Goal: Task Accomplishment & Management: Manage account settings

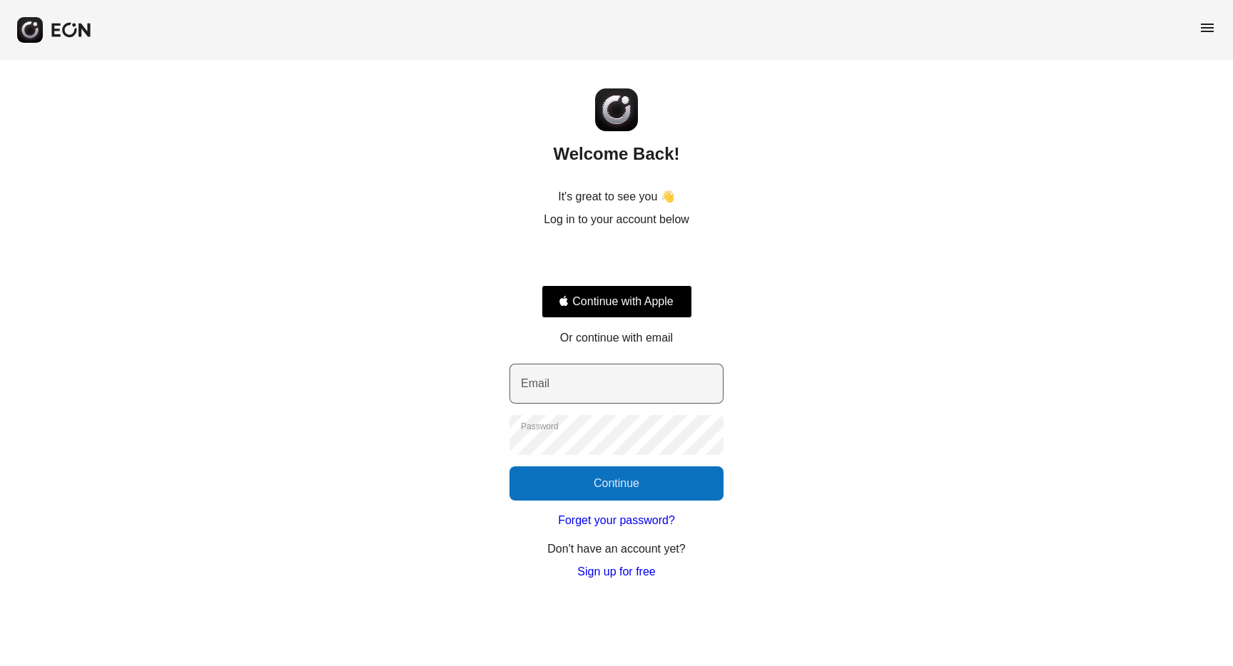
click at [546, 385] on label "Email" at bounding box center [535, 383] width 29 height 17
click at [546, 385] on input "Email" at bounding box center [616, 384] width 214 height 40
click at [470, 370] on div "Welcome Back! It's great to see you 👋 Log in to your account below Continue wit…" at bounding box center [616, 320] width 1233 height 521
click at [684, 397] on input "Email" at bounding box center [616, 384] width 214 height 40
type input "**********"
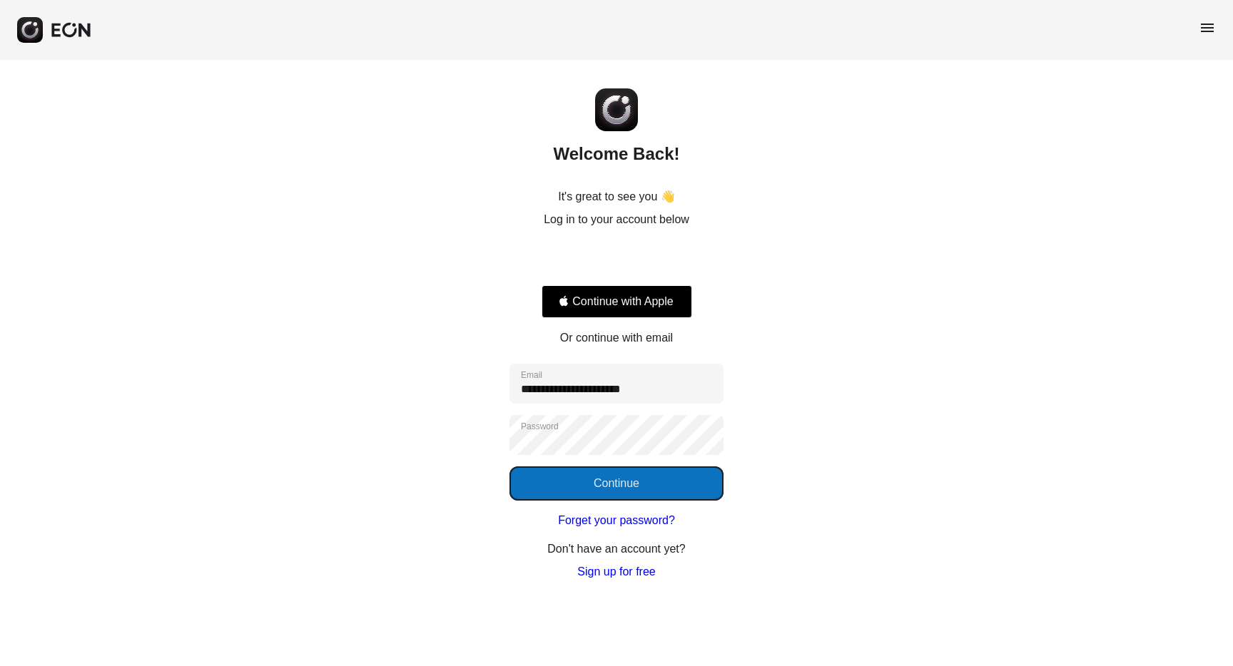
click at [642, 479] on button "Continue" at bounding box center [616, 484] width 214 height 34
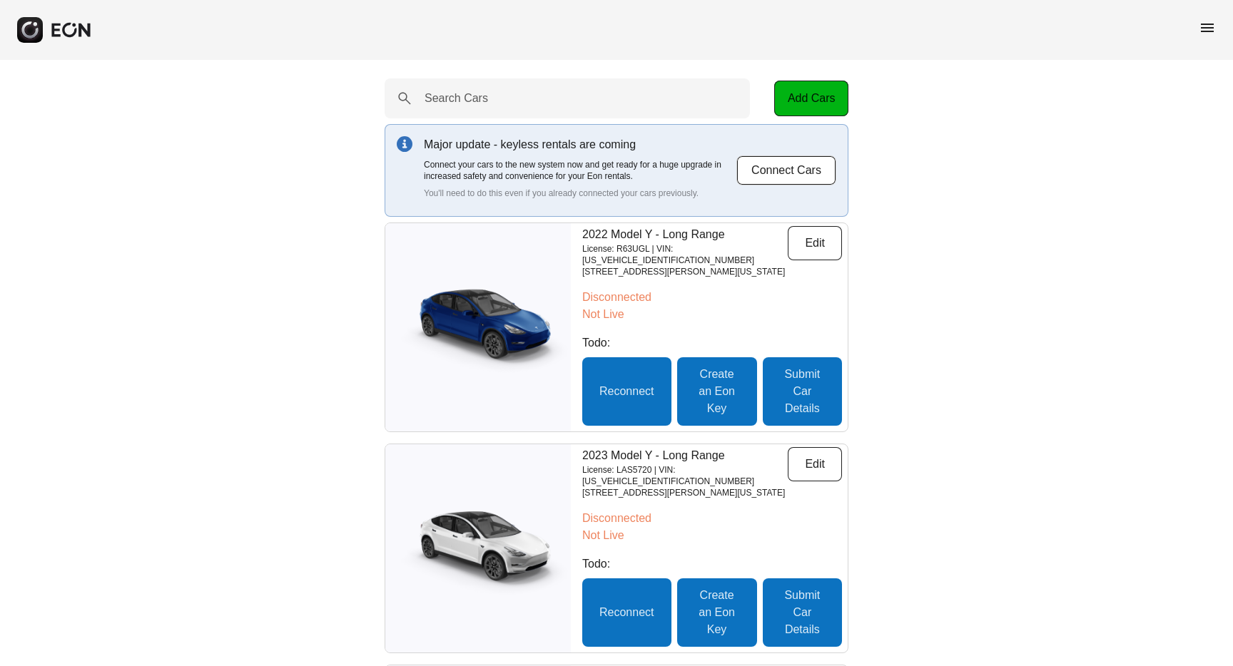
click at [1204, 34] on span "menu" at bounding box center [1207, 27] width 17 height 17
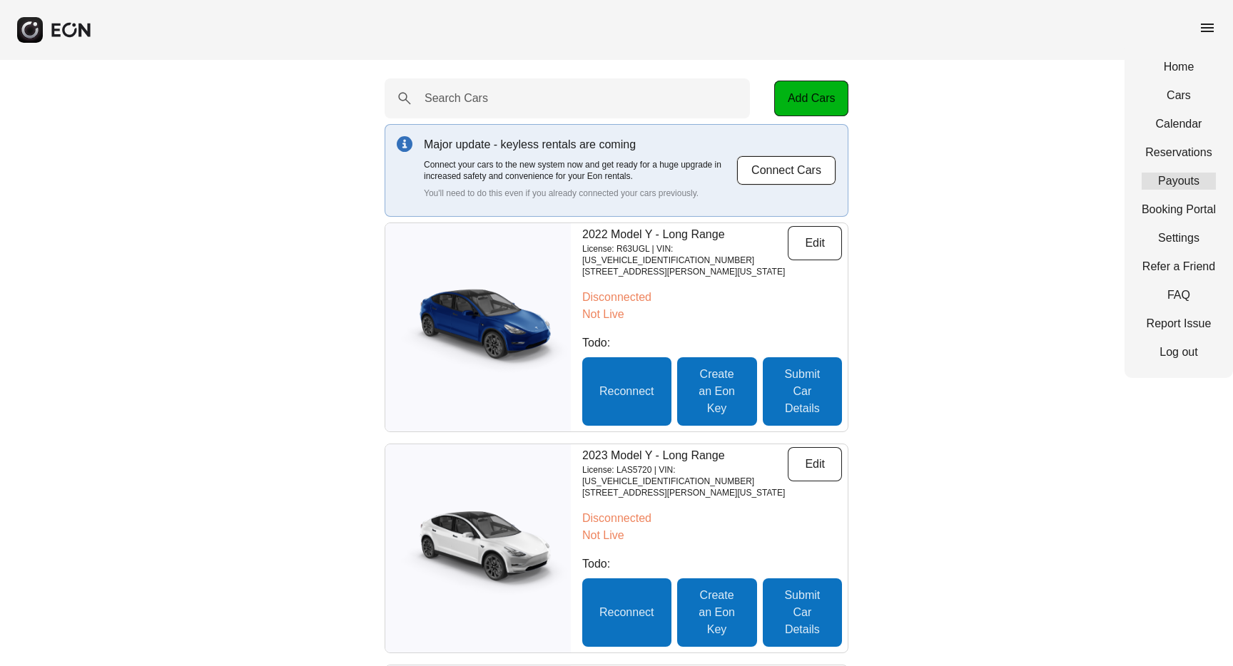
click at [1181, 173] on link "Payouts" at bounding box center [1179, 181] width 74 height 17
